Goal: Information Seeking & Learning: Learn about a topic

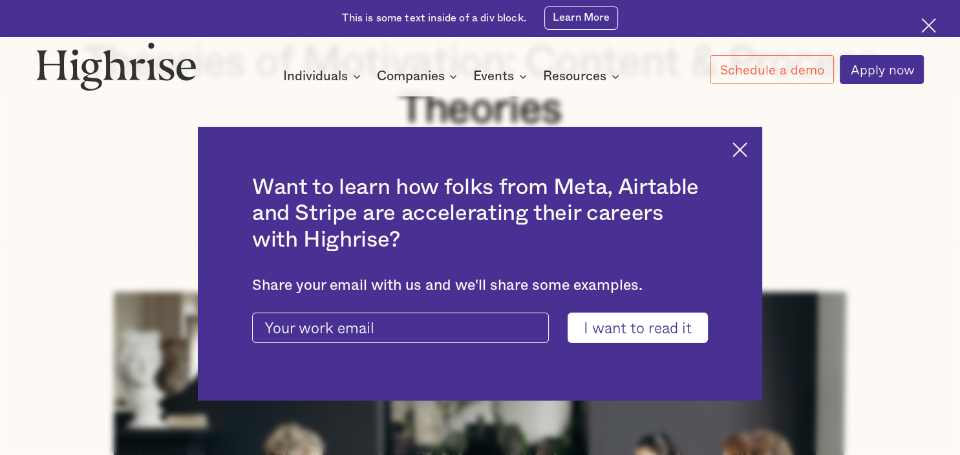
scroll to position [252, 0]
click at [733, 146] on img at bounding box center [740, 149] width 15 height 15
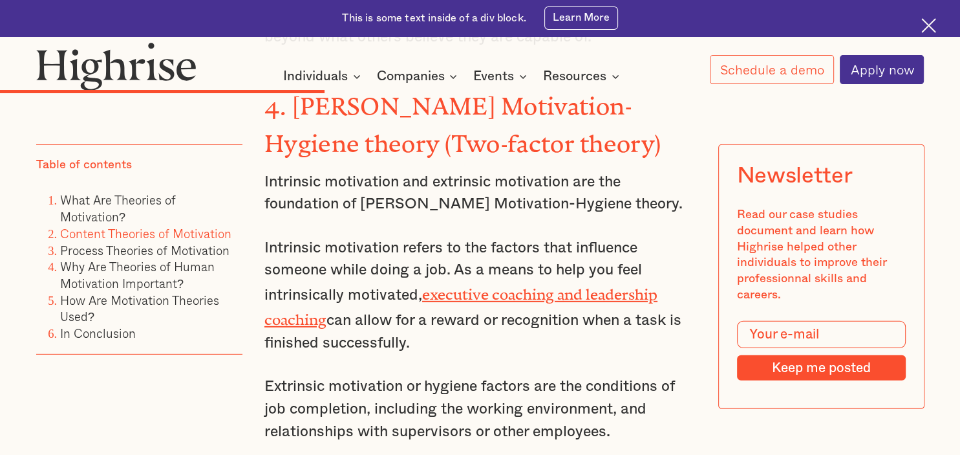
scroll to position [3779, 0]
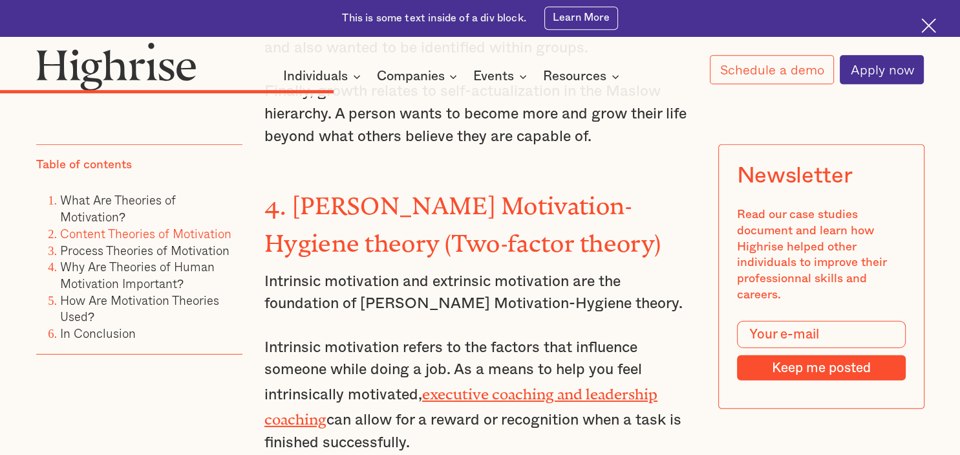
scroll to position [3669, 0]
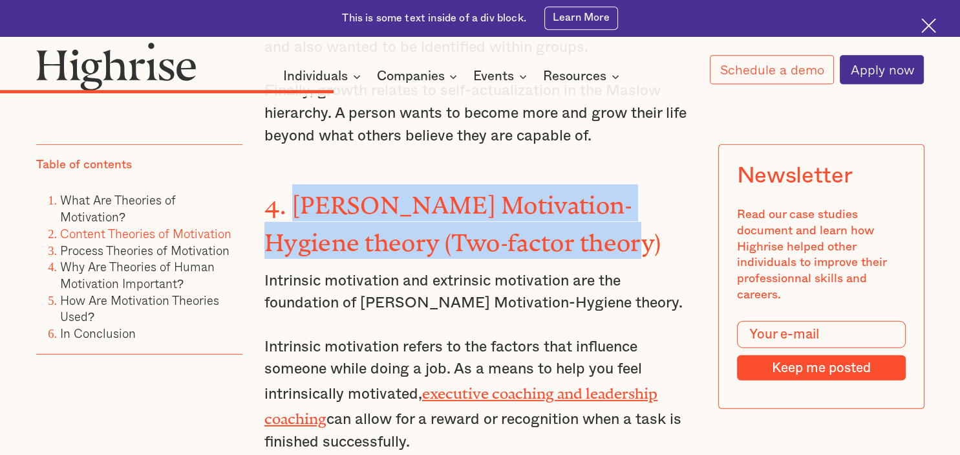
drag, startPoint x: 295, startPoint y: 111, endPoint x: 568, endPoint y: 160, distance: 276.6
click at [568, 160] on div "Content Theories of Motivation The content theory identifies a person's needs a…" at bounding box center [479, 107] width 431 height 3165
copy strong "[PERSON_NAME] Motivation-Hygiene theory (Two-factor theory)"
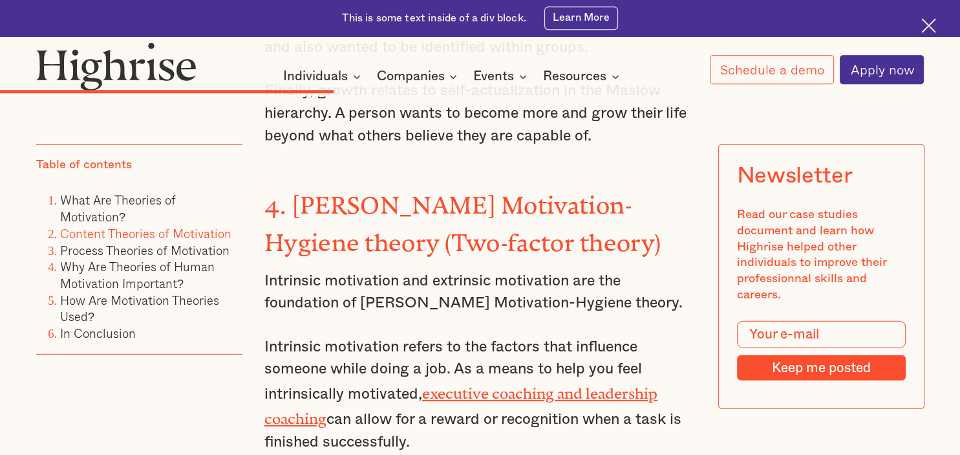
click at [381, 336] on p "Intrinsic motivation refers to the factors that influence someone while doing a…" at bounding box center [479, 395] width 431 height 118
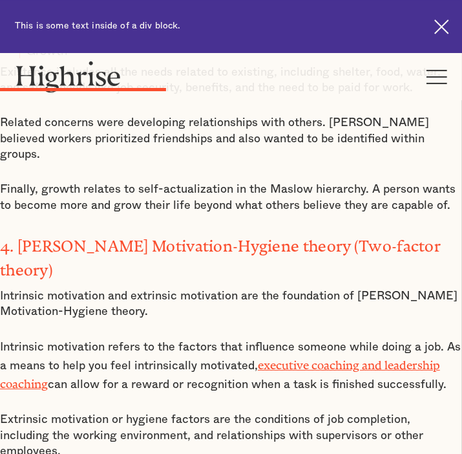
scroll to position [2189, 0]
